Goal: Contribute content: Add original content to the website for others to see

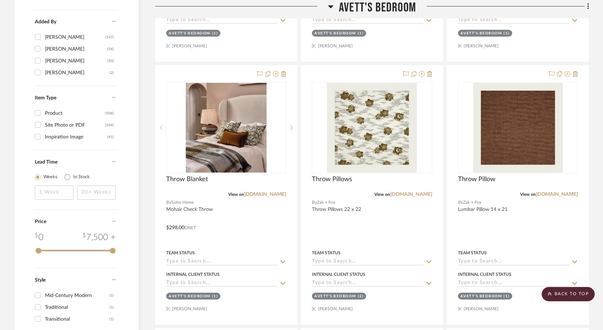
scroll to position [1146, 0]
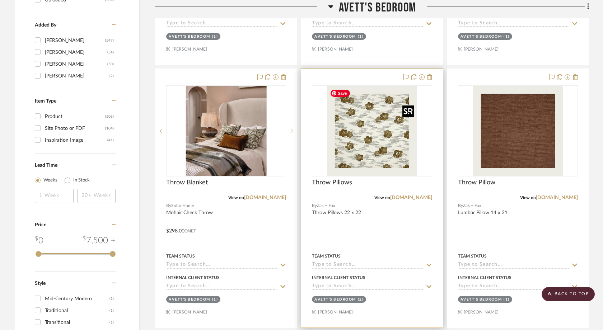
click at [367, 138] on img "0" at bounding box center [372, 131] width 90 height 90
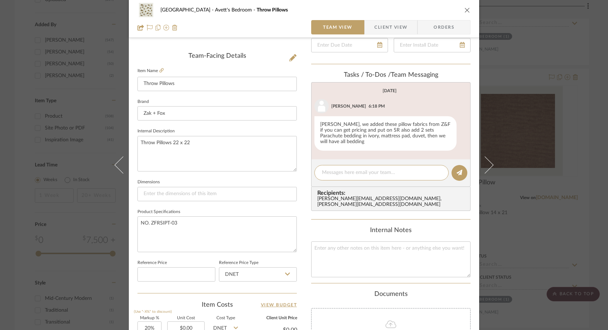
scroll to position [179, 0]
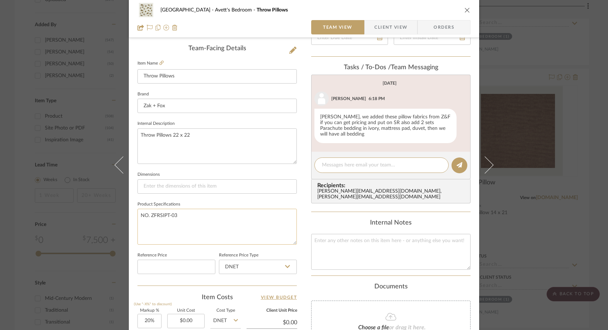
click at [208, 228] on textarea "NO. ZFRSIPT-03" at bounding box center [217, 227] width 159 height 36
paste textarea "22” knife-edge pillow with a synthetic down insert"
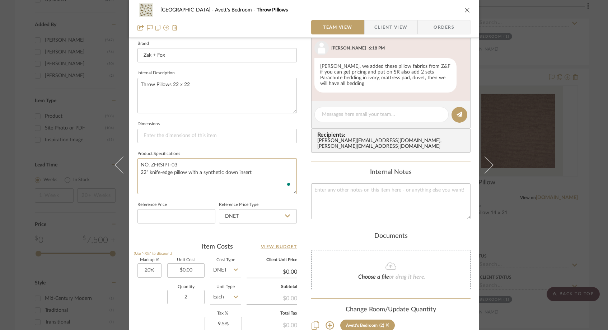
scroll to position [239, 0]
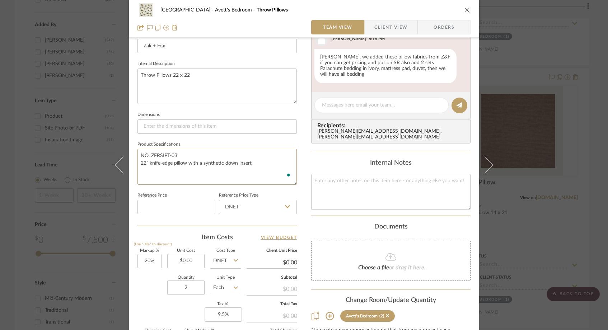
type textarea "NO. ZFRSIPT-03 22” knife-edge pillow with a synthetic down insert"
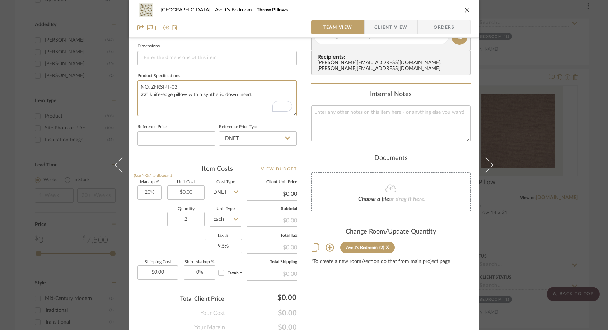
scroll to position [309, 0]
click at [198, 191] on input "0.00" at bounding box center [185, 192] width 37 height 14
type input "$332.00"
click at [152, 222] on div "Quantity 2 Unit Type Each" at bounding box center [189, 220] width 103 height 26
type input "$398.40"
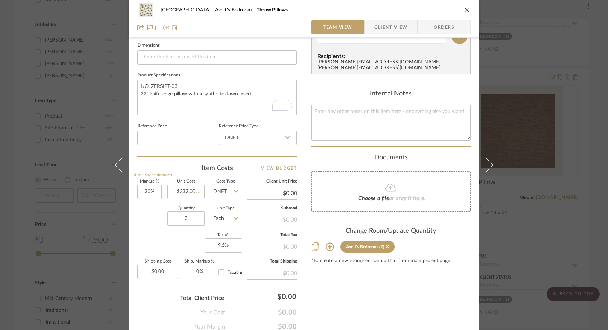
type input "$87.65"
click at [73, 112] on div "[GEOGRAPHIC_DATA]'s Bedroom Throw Pillows Team View Client View Orders Team-Fac…" at bounding box center [304, 165] width 608 height 330
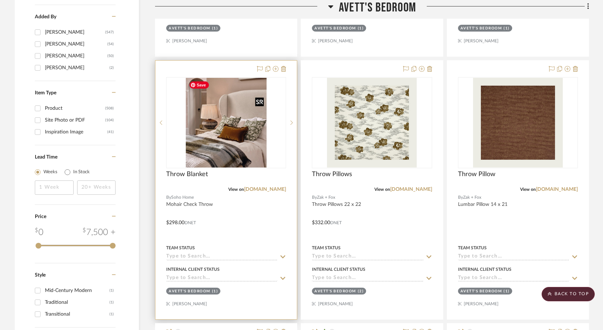
scroll to position [1160, 0]
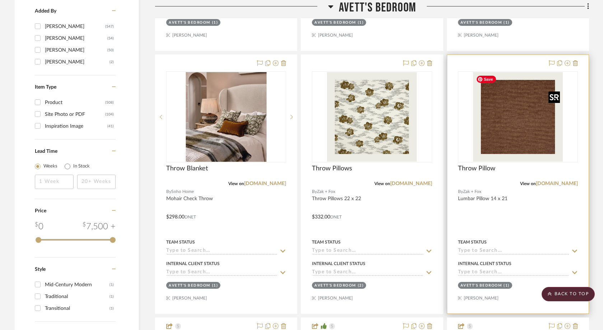
click at [516, 142] on img "0" at bounding box center [518, 117] width 90 height 90
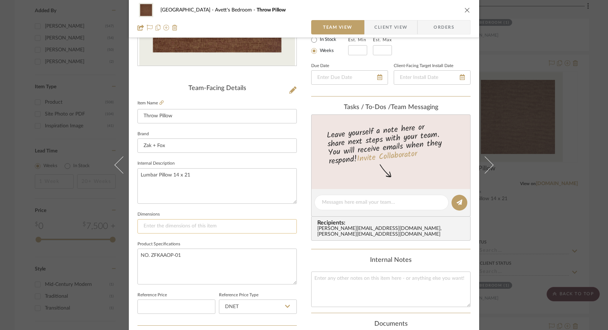
scroll to position [132, 0]
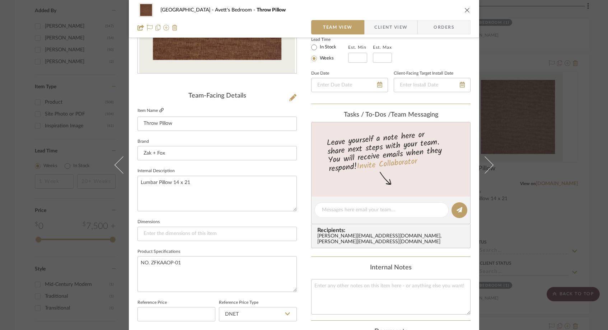
click at [159, 111] on icon at bounding box center [161, 110] width 4 height 4
